Goal: Find specific page/section: Find specific page/section

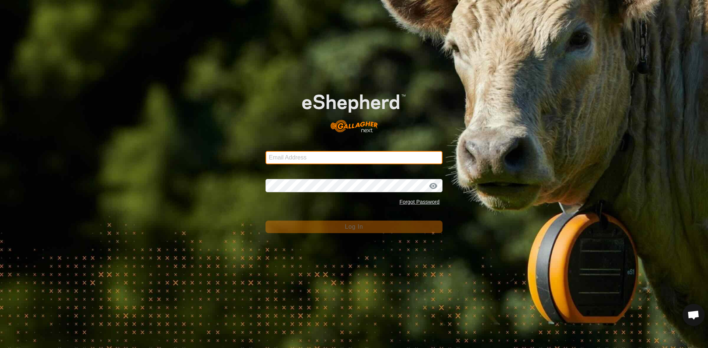
click at [343, 159] on input "Email Address" at bounding box center [353, 157] width 177 height 13
type input "[EMAIL_ADDRESS][DOMAIN_NAME]"
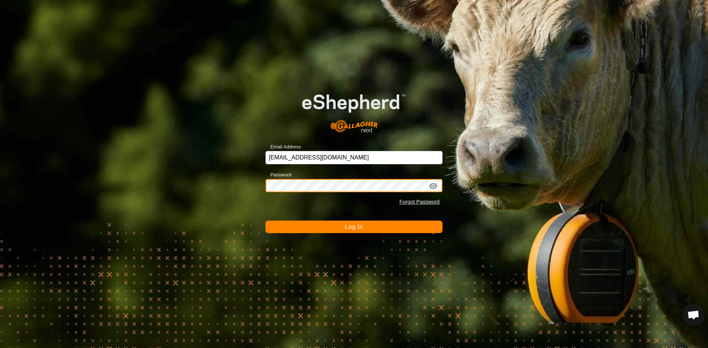
click at [265, 221] on button "Log In" at bounding box center [353, 227] width 177 height 13
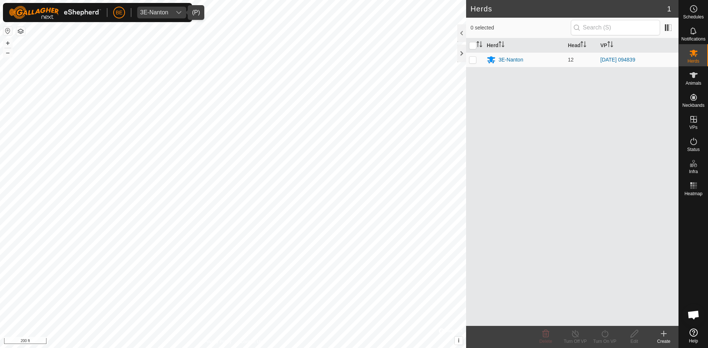
click at [174, 14] on div "dropdown trigger" at bounding box center [178, 13] width 15 height 12
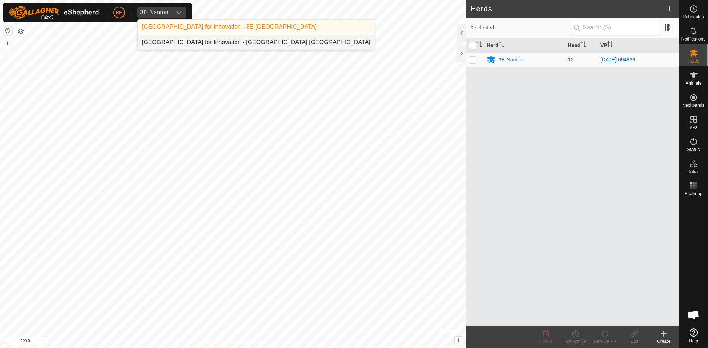
click at [172, 44] on li "[GEOGRAPHIC_DATA] for Innovation - [GEOGRAPHIC_DATA] [GEOGRAPHIC_DATA]" at bounding box center [256, 42] width 237 height 15
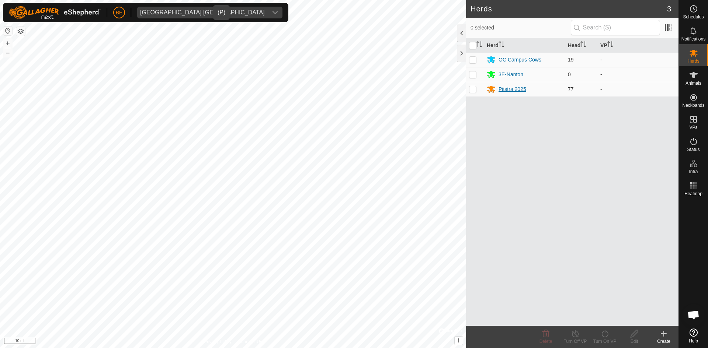
click at [517, 90] on div "Pitstra 2025" at bounding box center [512, 90] width 28 height 8
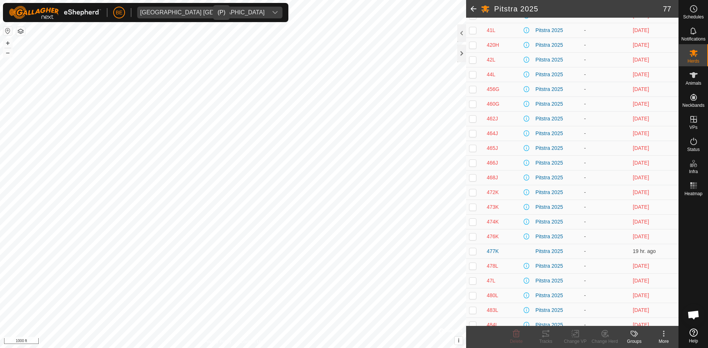
scroll to position [516, 0]
